Goal: Find specific page/section

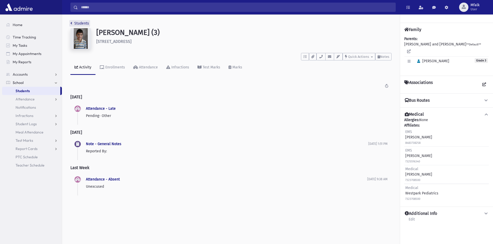
click at [73, 24] on link "Students" at bounding box center [79, 23] width 19 height 4
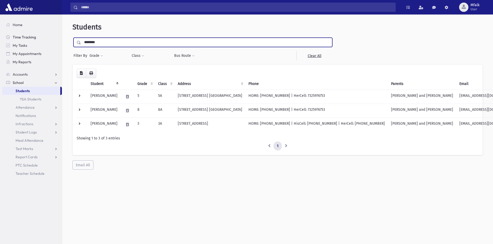
drag, startPoint x: 101, startPoint y: 46, endPoint x: 59, endPoint y: 38, distance: 42.8
click at [59, 38] on div "Search Results All Accounts" at bounding box center [246, 129] width 493 height 258
type input "*"
type input "*******"
click at [72, 38] on input "submit" at bounding box center [79, 41] width 14 height 7
